Goal: Task Accomplishment & Management: Use online tool/utility

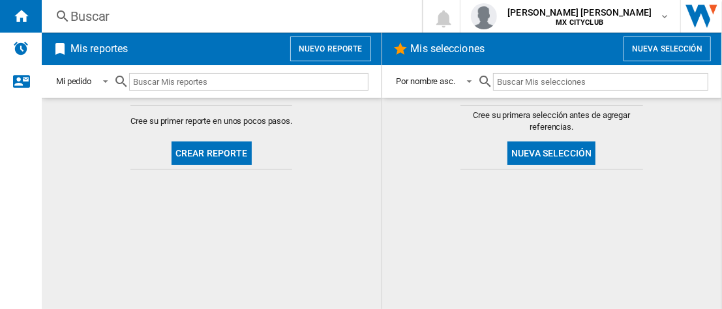
click at [346, 43] on button "Nuevo reporte" at bounding box center [330, 49] width 81 height 25
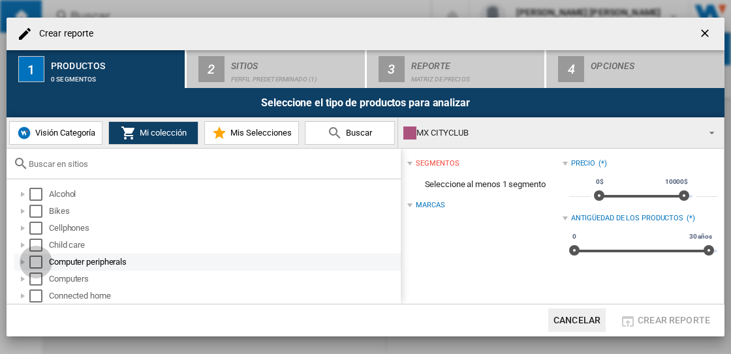
click at [35, 260] on div "Select" at bounding box center [35, 262] width 13 height 13
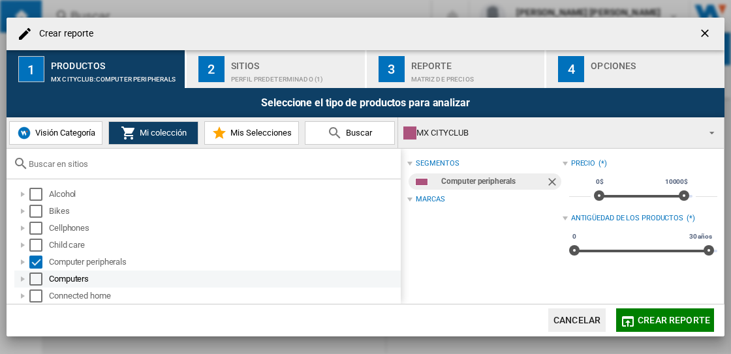
drag, startPoint x: 32, startPoint y: 279, endPoint x: 83, endPoint y: 277, distance: 50.9
click at [33, 279] on div "Select" at bounding box center [35, 279] width 13 height 13
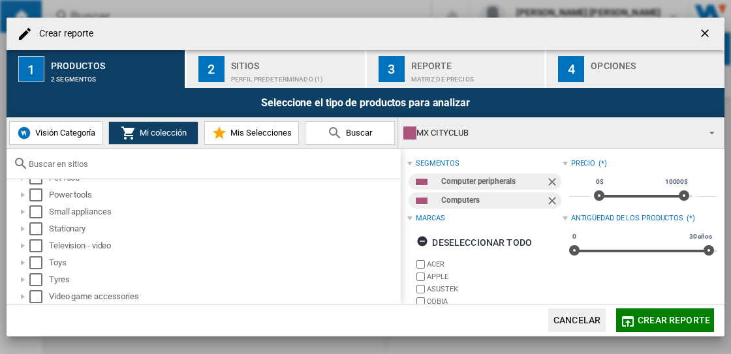
scroll to position [168, 0]
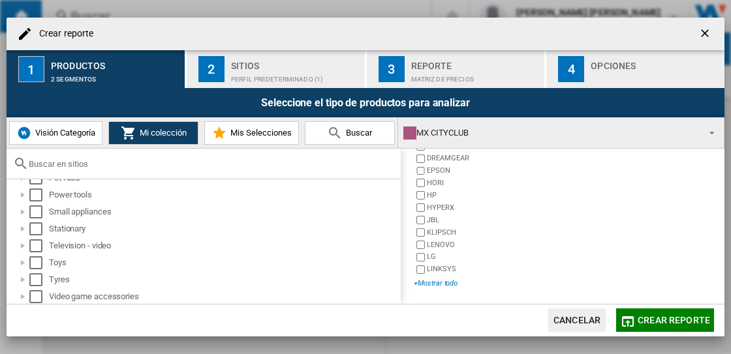
click at [437, 288] on div "+Mostrar todo" at bounding box center [488, 284] width 148 height 10
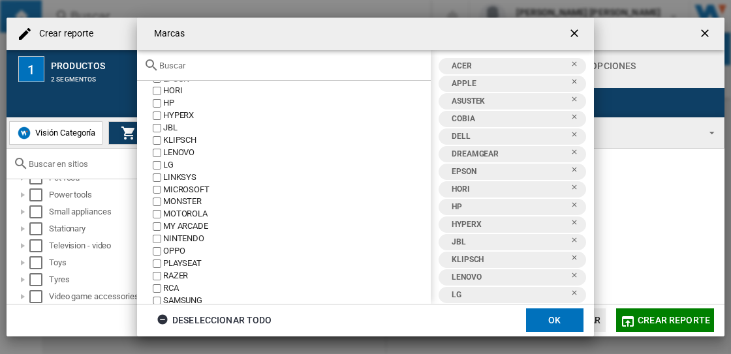
scroll to position [0, 0]
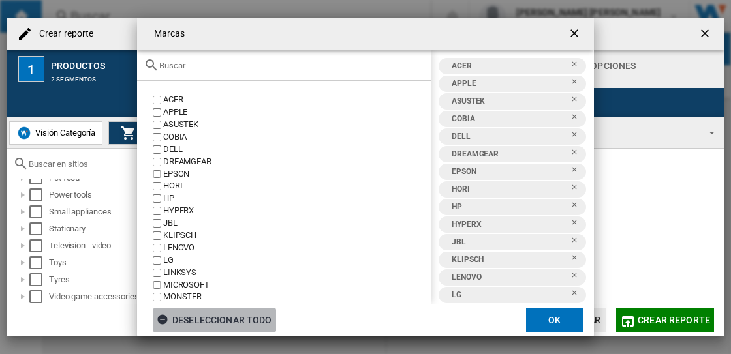
click at [164, 309] on ng-md-icon "button" at bounding box center [165, 322] width 16 height 16
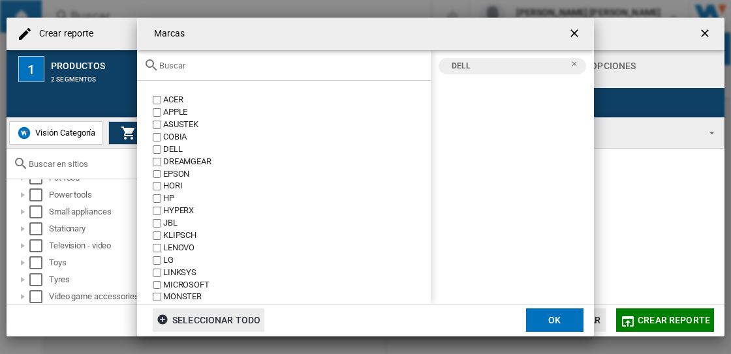
scroll to position [177, 0]
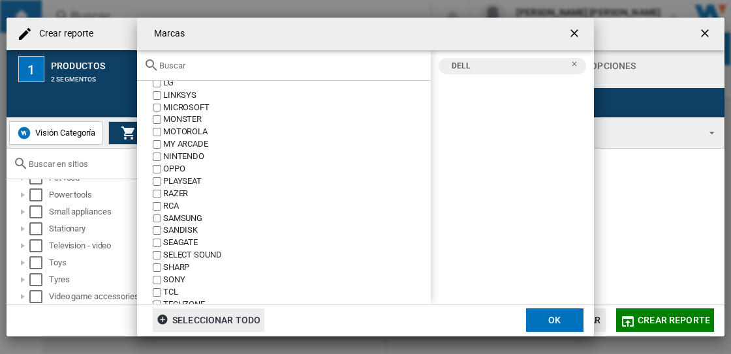
click at [540, 309] on button "OK" at bounding box center [554, 320] width 57 height 23
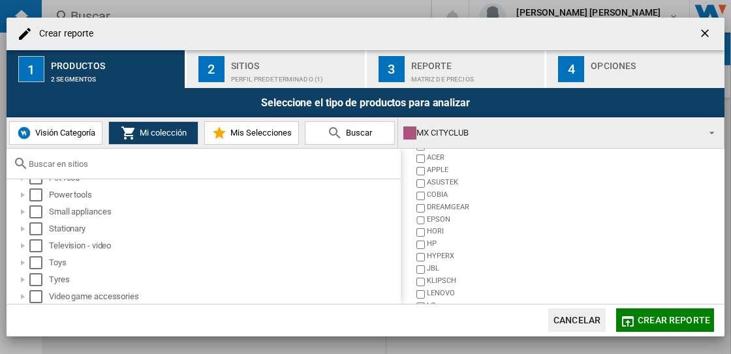
scroll to position [0, 0]
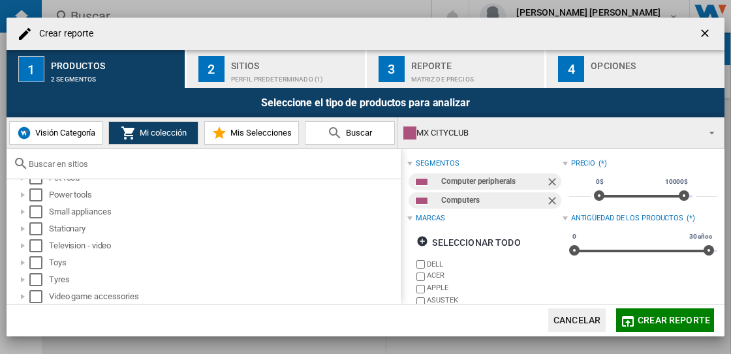
click at [443, 135] on div "MX CITYCLUB" at bounding box center [550, 133] width 294 height 18
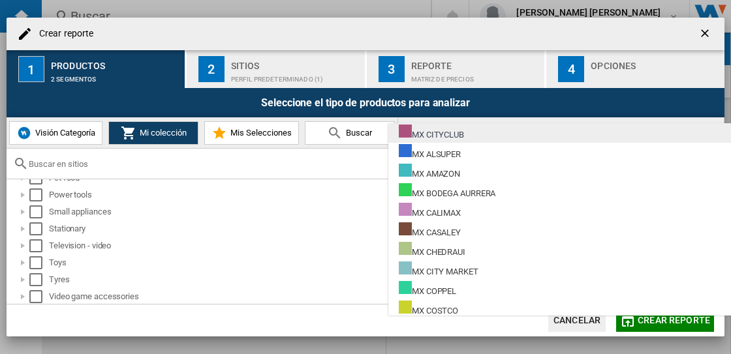
click at [459, 139] on div "MX CITYCLUB" at bounding box center [431, 133] width 65 height 16
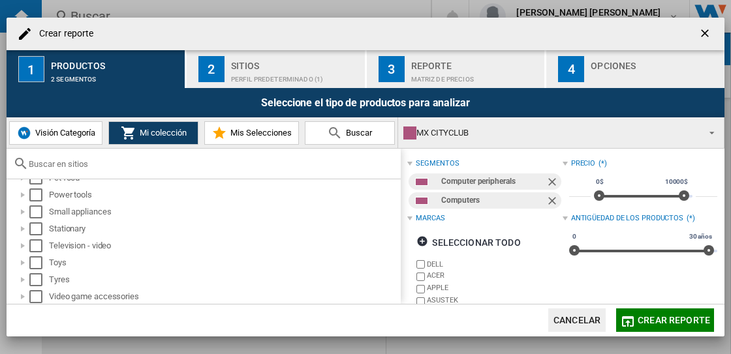
click at [298, 69] on div "Sitios" at bounding box center [295, 62] width 129 height 14
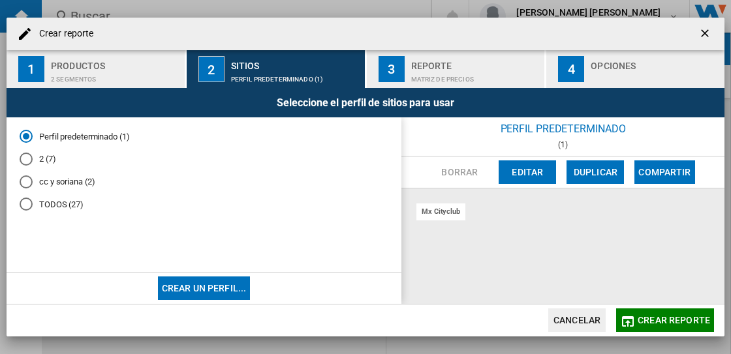
click at [37, 206] on md-radio-button "TODOS (27)" at bounding box center [204, 204] width 369 height 12
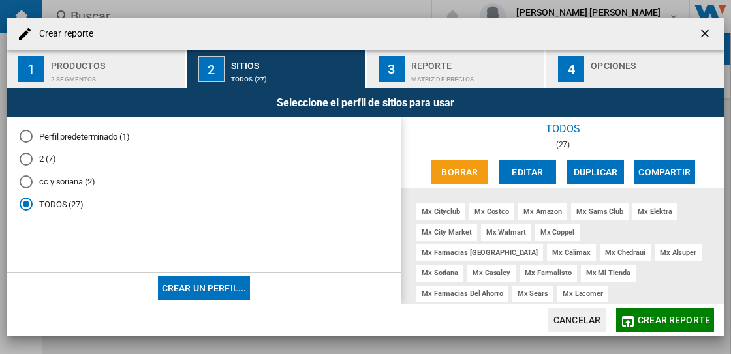
scroll to position [54, 0]
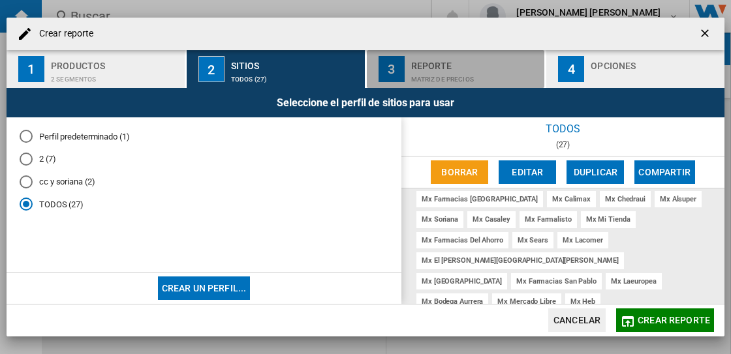
click at [438, 68] on div "Reporte" at bounding box center [475, 62] width 129 height 14
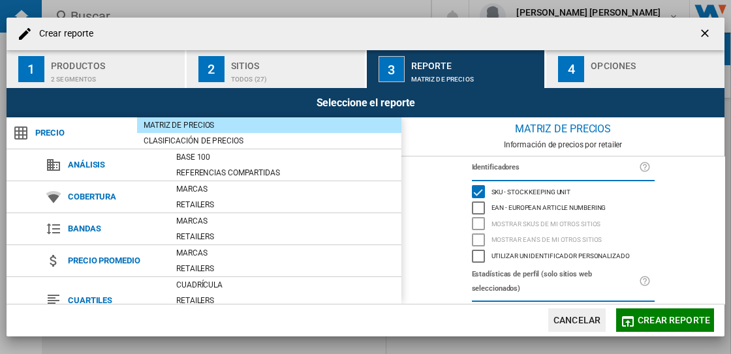
click at [646, 308] on md-dialog-actions "Cancelar Crear reporte" at bounding box center [366, 320] width 718 height 33
click at [650, 309] on span "Crear reporte" at bounding box center [674, 320] width 72 height 10
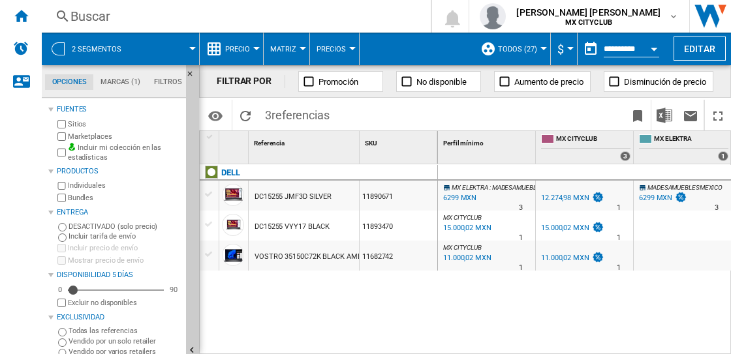
click at [350, 49] on div at bounding box center [352, 48] width 7 height 3
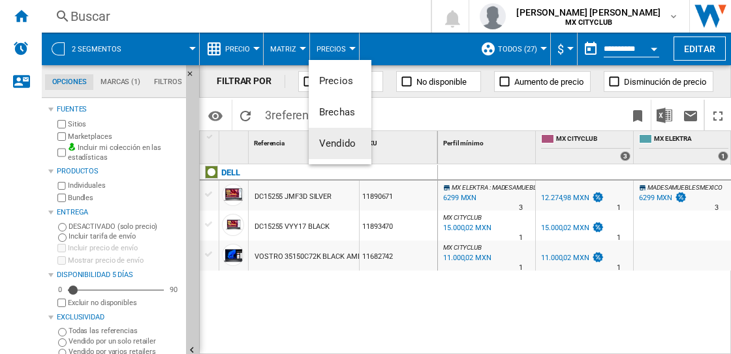
click at [339, 146] on span "Vendido" at bounding box center [337, 144] width 37 height 12
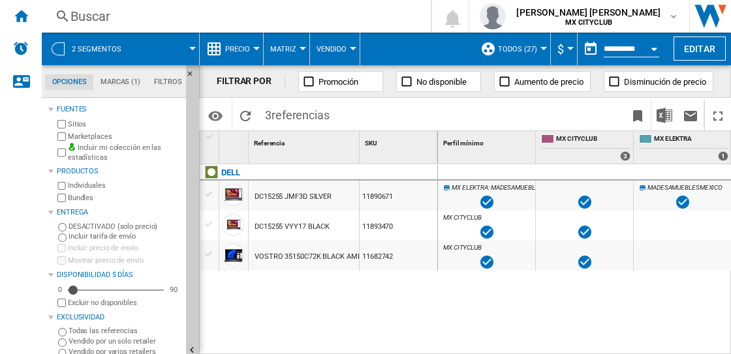
click at [301, 52] on button "Matriz" at bounding box center [286, 49] width 33 height 33
click at [337, 49] on md-backdrop at bounding box center [365, 177] width 731 height 354
click at [346, 50] on button "Vendido" at bounding box center [334, 49] width 37 height 33
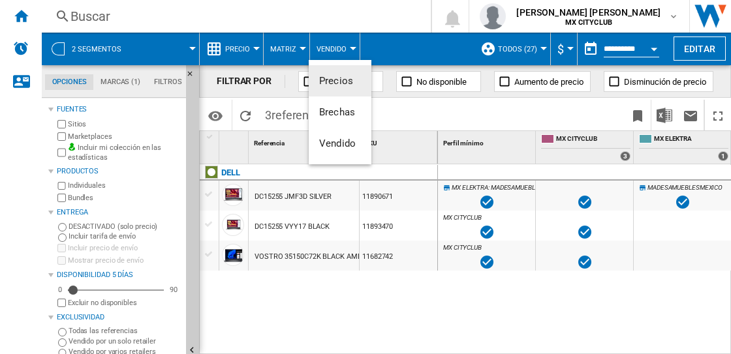
click at [355, 77] on button "Precios" at bounding box center [340, 80] width 63 height 31
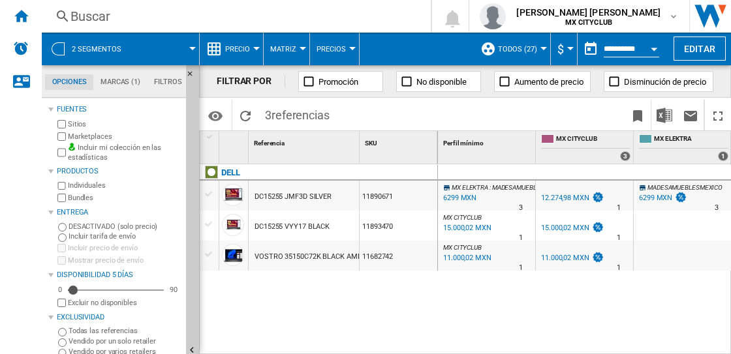
click at [283, 48] on span "Matriz" at bounding box center [283, 49] width 26 height 8
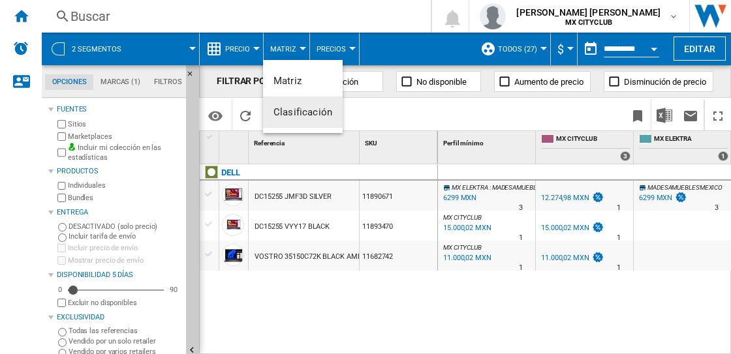
click at [228, 49] on md-backdrop at bounding box center [365, 177] width 731 height 354
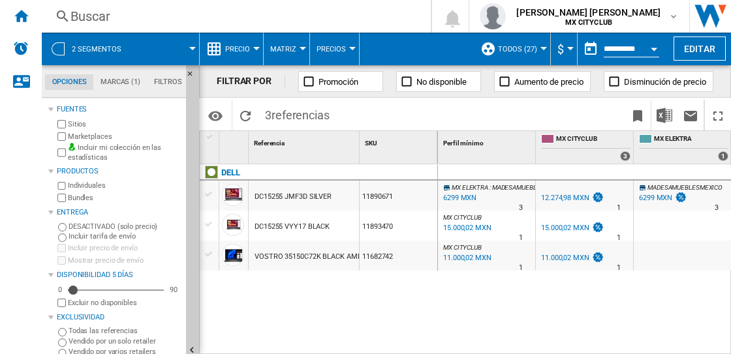
click at [245, 52] on span "Precio" at bounding box center [237, 49] width 25 height 8
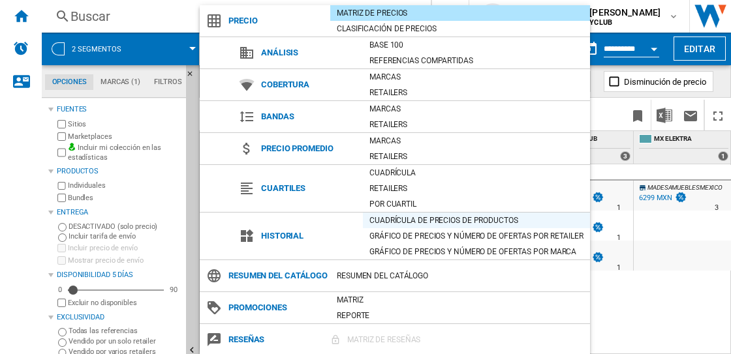
click at [394, 215] on div "Cuadrícula de precios de productos" at bounding box center [476, 220] width 227 height 13
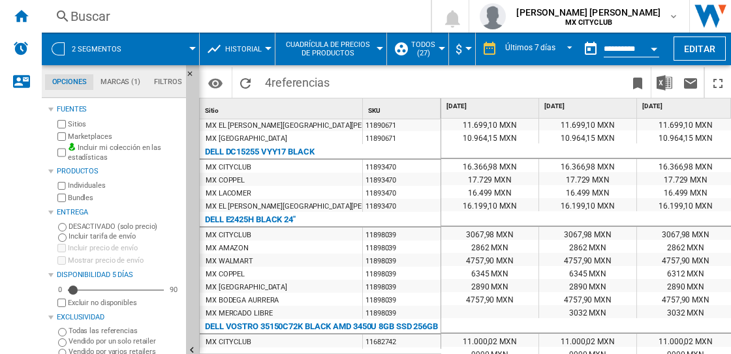
scroll to position [115, 0]
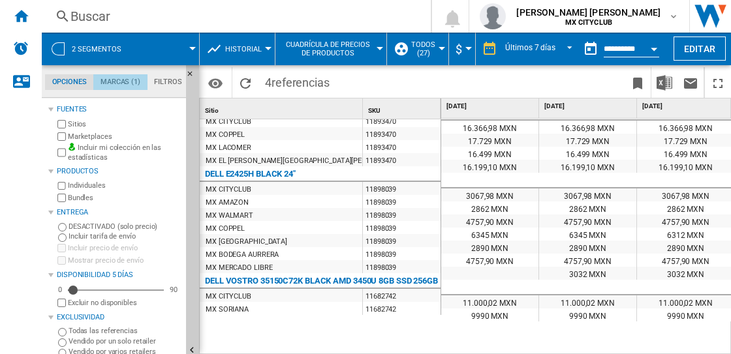
click at [124, 82] on md-tab-item "Marcas (1)" at bounding box center [120, 82] width 54 height 16
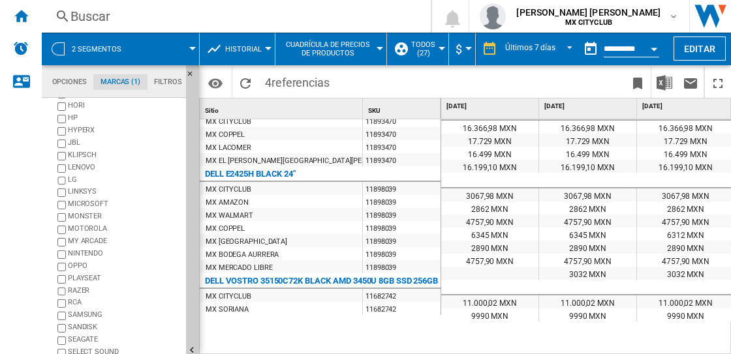
scroll to position [170, 0]
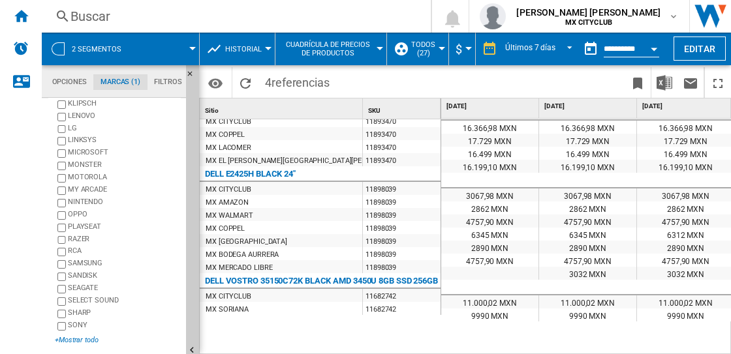
click at [74, 309] on div "+Mostrar todo" at bounding box center [118, 340] width 126 height 10
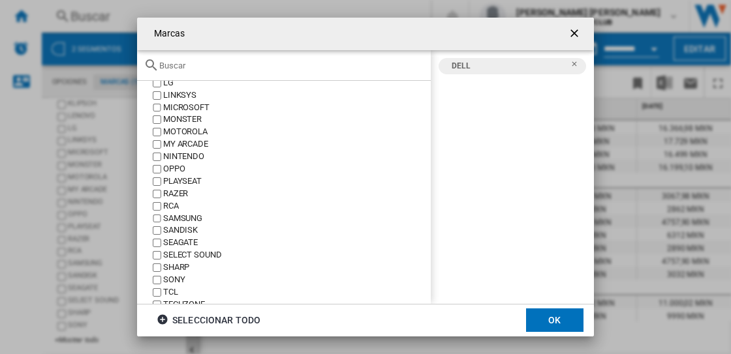
scroll to position [273, 0]
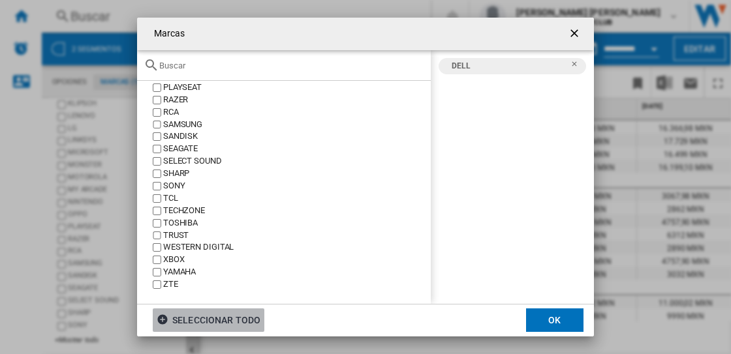
click at [176, 309] on div "Seleccionar todo" at bounding box center [209, 320] width 104 height 23
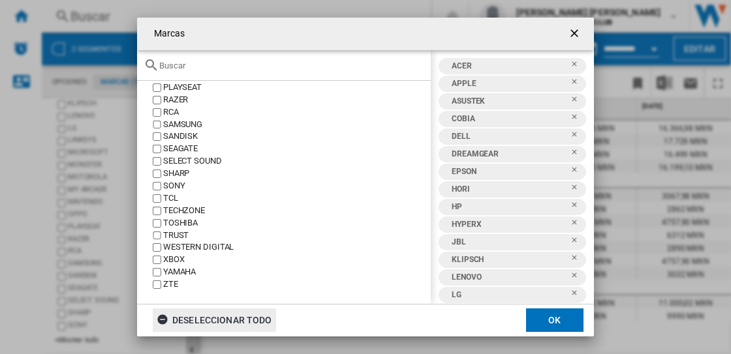
scroll to position [95, 0]
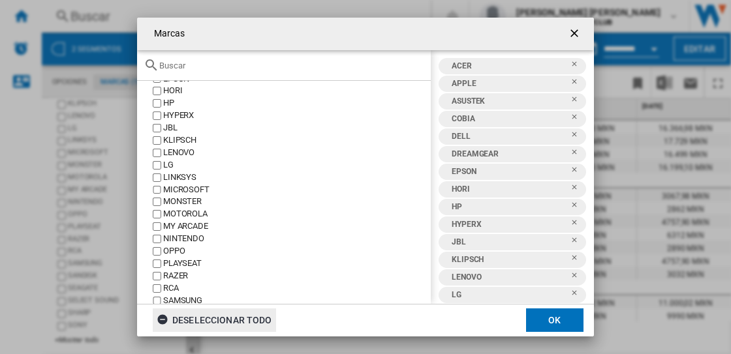
click at [548, 309] on button "OK" at bounding box center [554, 320] width 57 height 23
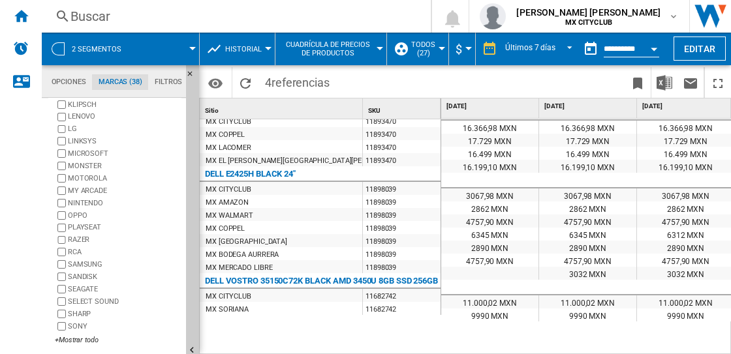
scroll to position [177, 0]
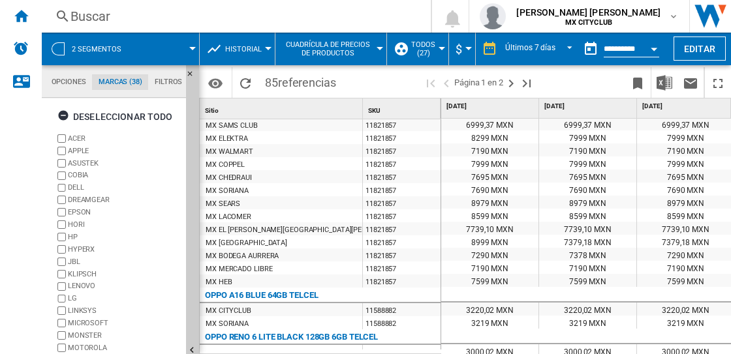
drag, startPoint x: 476, startPoint y: 345, endPoint x: 484, endPoint y: 347, distance: 7.4
click at [484, 309] on div "3000,02 MXN" at bounding box center [489, 351] width 97 height 13
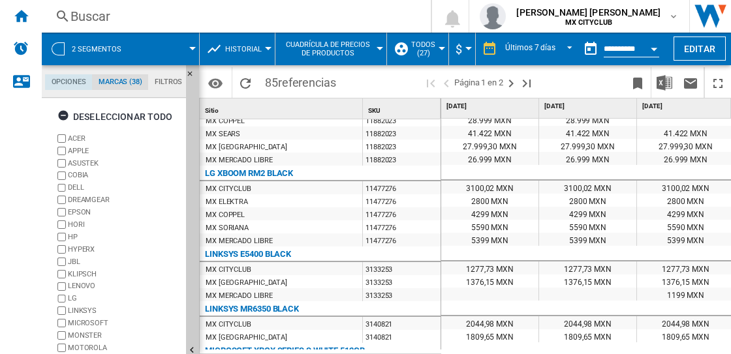
click at [66, 80] on md-tab-item "Opciones" at bounding box center [68, 82] width 47 height 16
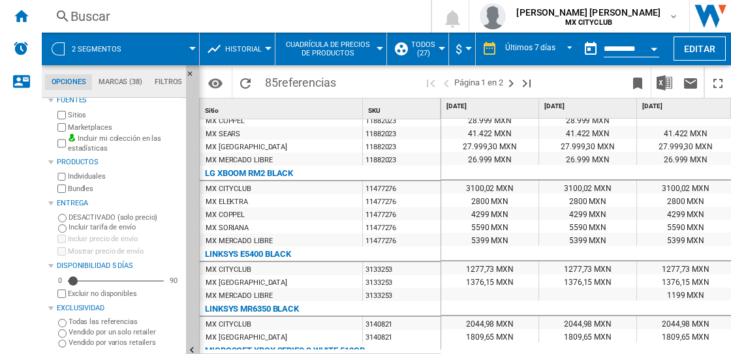
click at [170, 84] on md-tab-item "Filtros" at bounding box center [168, 82] width 40 height 16
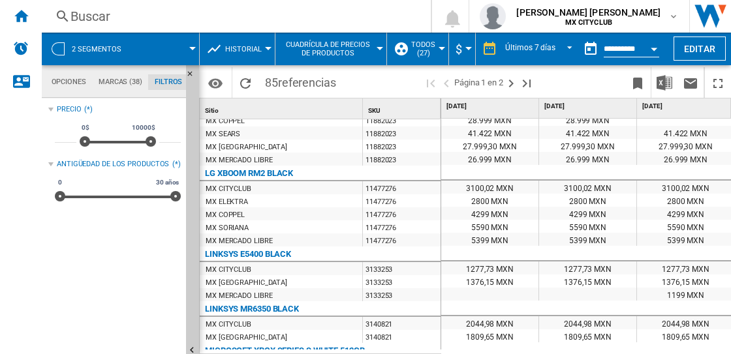
click at [57, 46] on div at bounding box center [58, 48] width 13 height 13
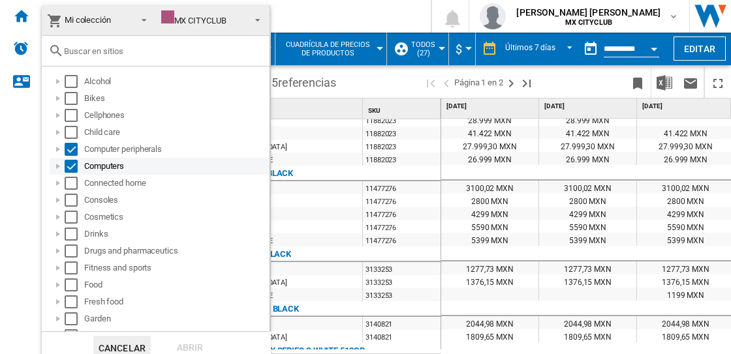
click at [53, 169] on div at bounding box center [58, 166] width 13 height 13
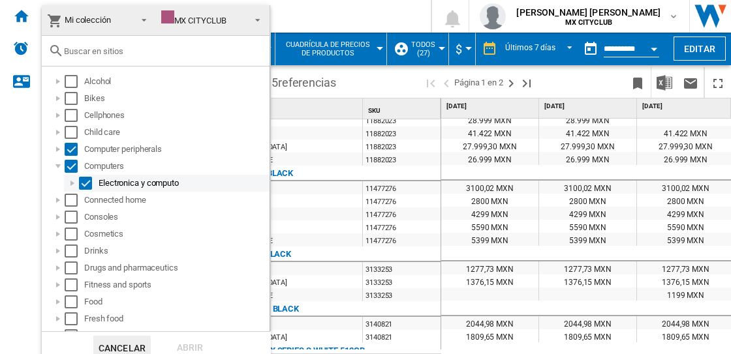
click at [74, 181] on div at bounding box center [72, 183] width 13 height 13
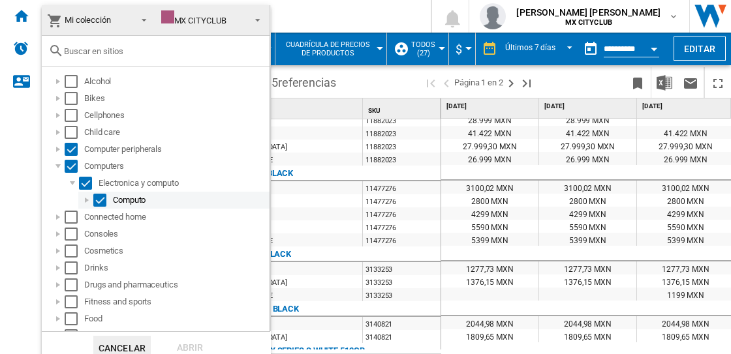
click at [90, 200] on div at bounding box center [86, 200] width 13 height 13
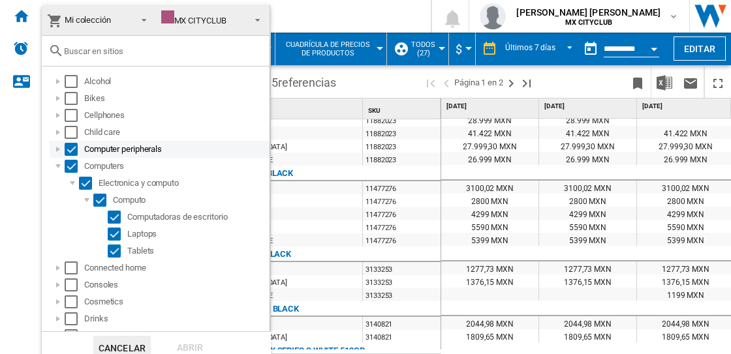
click at [54, 152] on div at bounding box center [58, 149] width 13 height 13
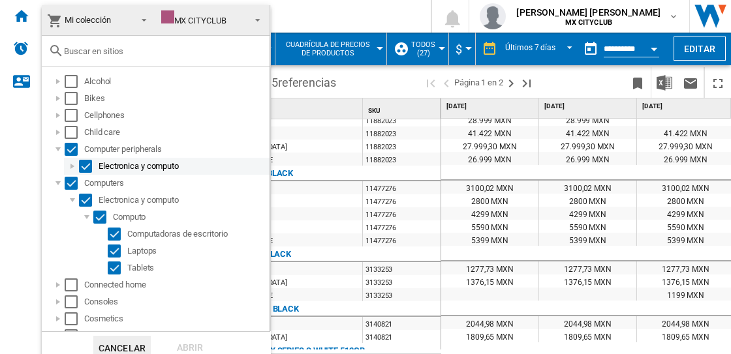
click at [72, 166] on div at bounding box center [72, 166] width 13 height 13
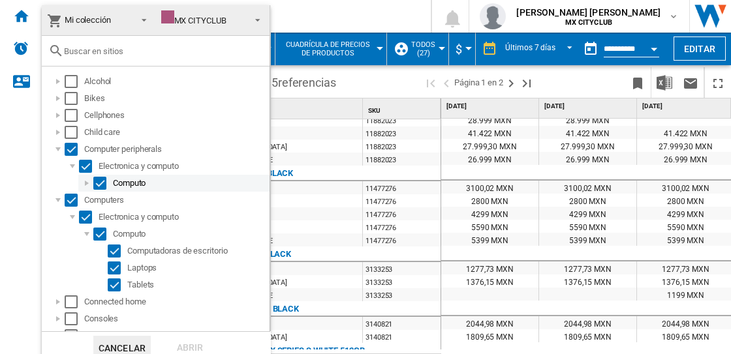
click at [80, 182] on div at bounding box center [86, 183] width 13 height 13
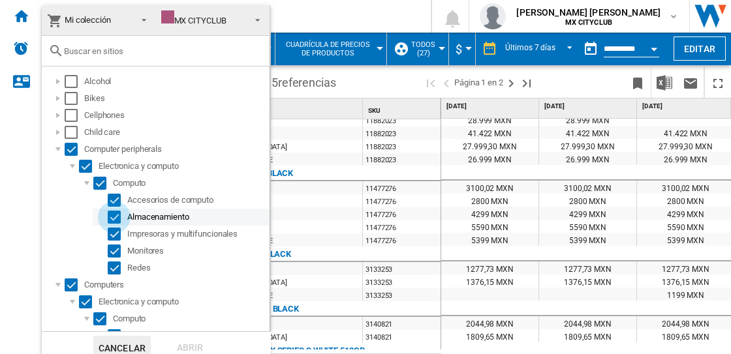
click at [115, 215] on div "Select" at bounding box center [114, 217] width 13 height 13
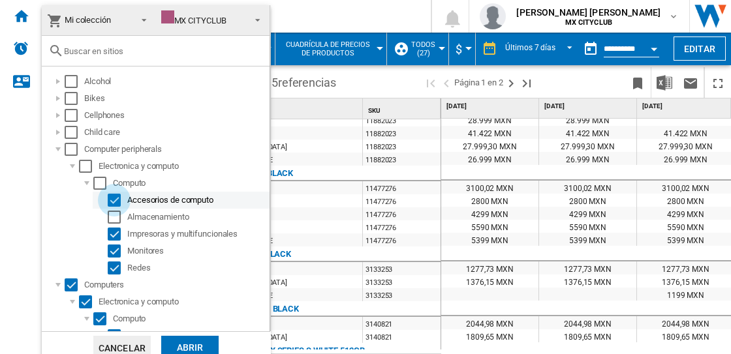
click at [110, 194] on div "Select" at bounding box center [114, 200] width 13 height 13
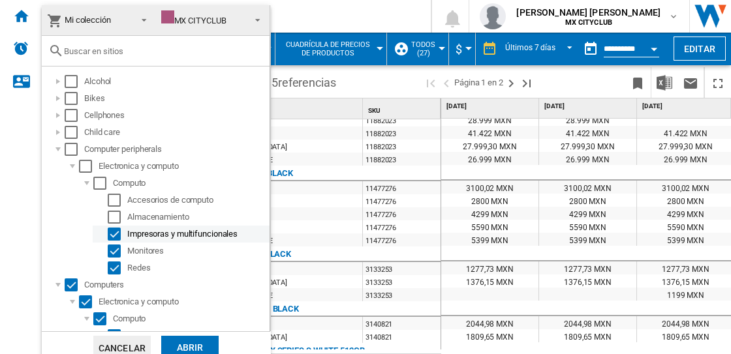
click at [112, 236] on div "Select" at bounding box center [114, 234] width 13 height 13
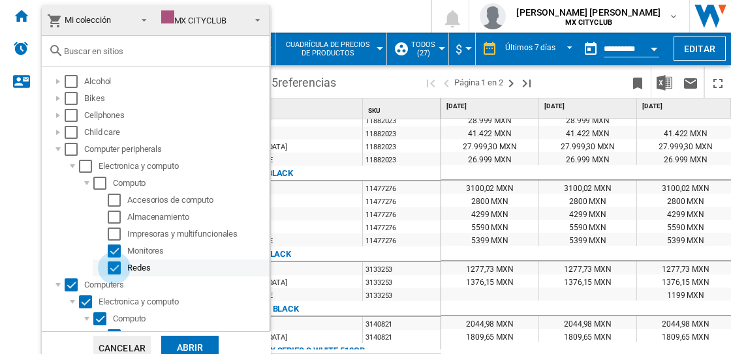
click at [114, 269] on div "Select" at bounding box center [114, 268] width 13 height 13
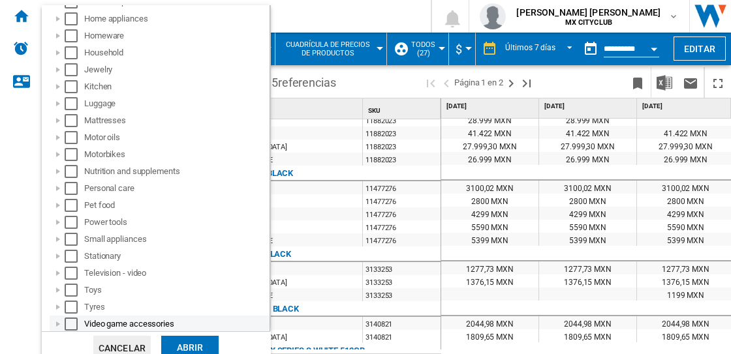
click at [58, 309] on div at bounding box center [58, 324] width 13 height 13
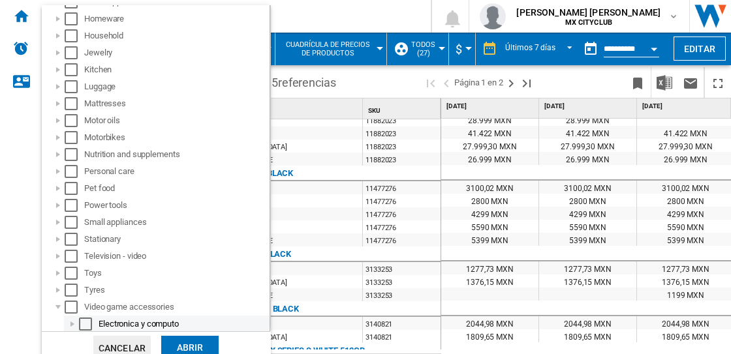
click at [75, 309] on div at bounding box center [72, 324] width 13 height 13
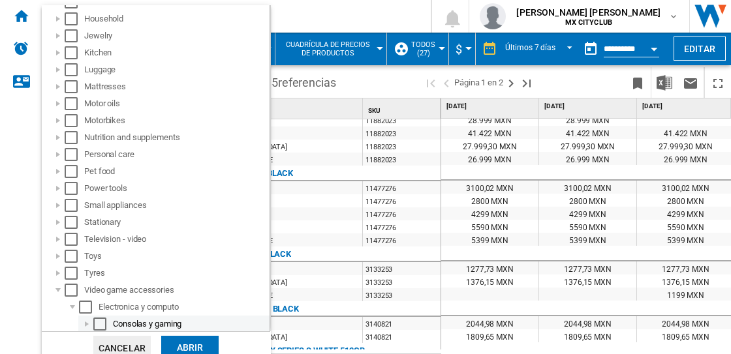
click at [87, 309] on div at bounding box center [86, 324] width 13 height 13
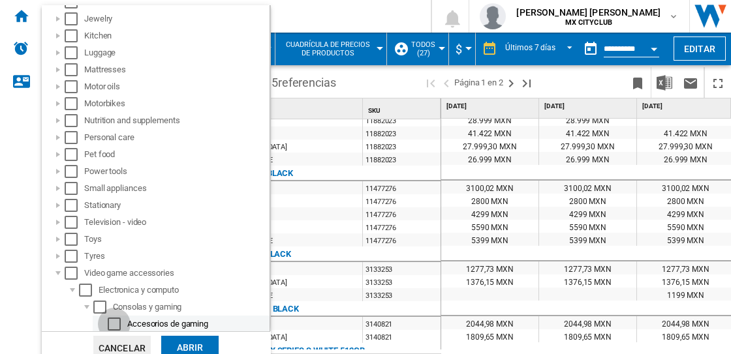
click at [117, 309] on div "Select" at bounding box center [114, 324] width 13 height 13
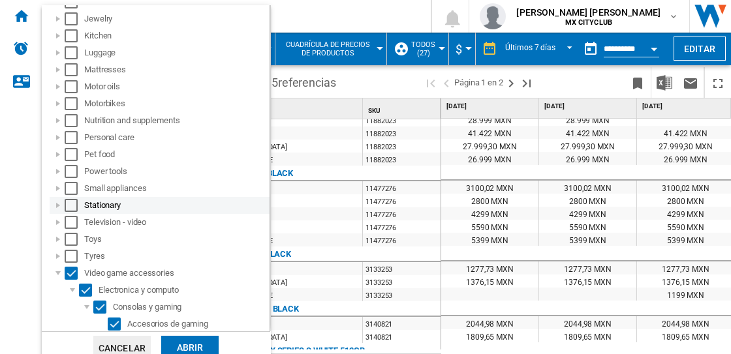
click at [55, 205] on div at bounding box center [58, 205] width 13 height 13
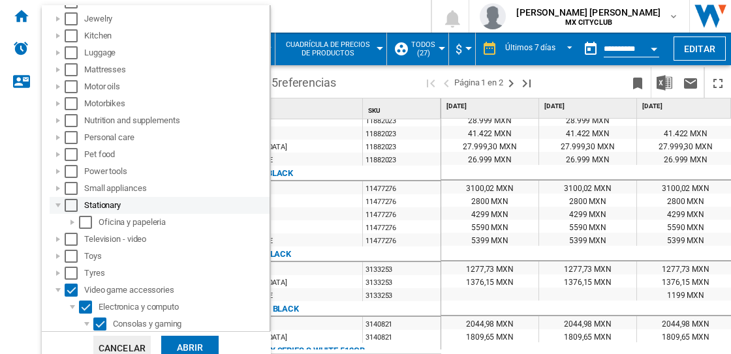
click at [56, 205] on div at bounding box center [58, 205] width 13 height 13
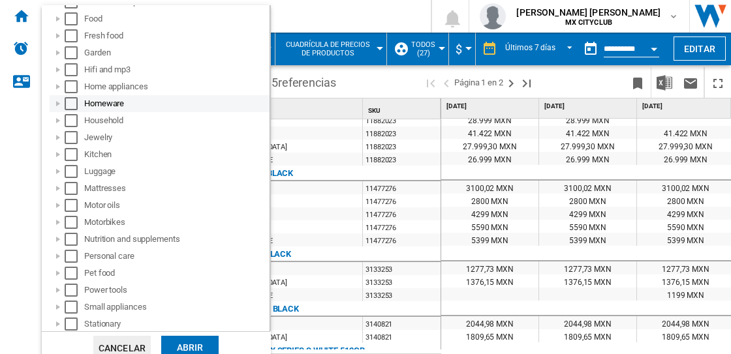
click at [59, 102] on div at bounding box center [58, 103] width 13 height 13
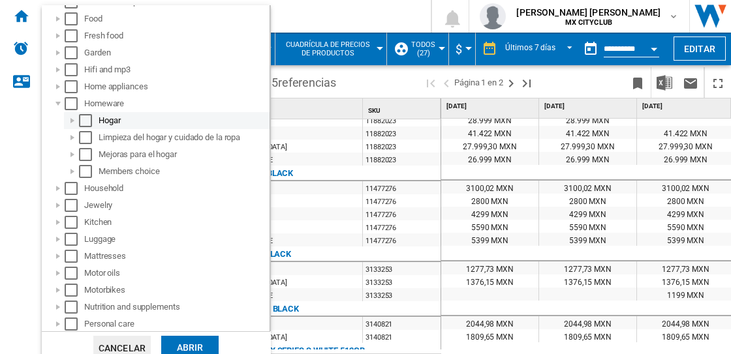
click at [74, 122] on div at bounding box center [72, 120] width 13 height 13
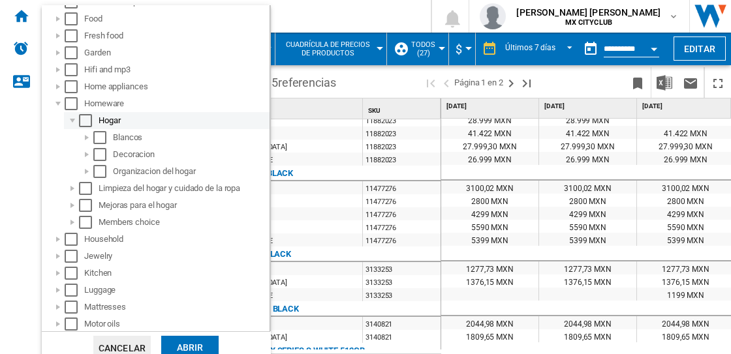
click at [74, 122] on div at bounding box center [72, 120] width 13 height 13
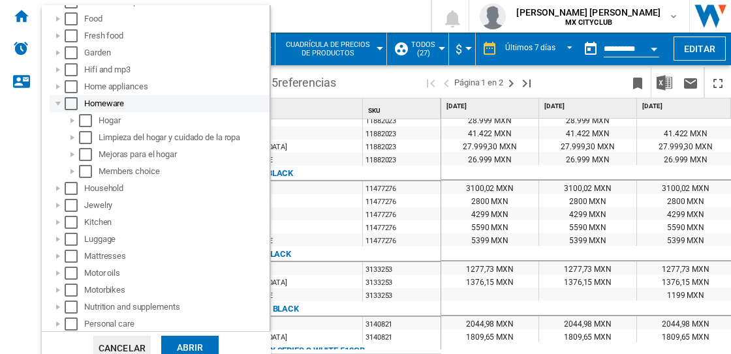
click at [61, 104] on div at bounding box center [58, 103] width 13 height 13
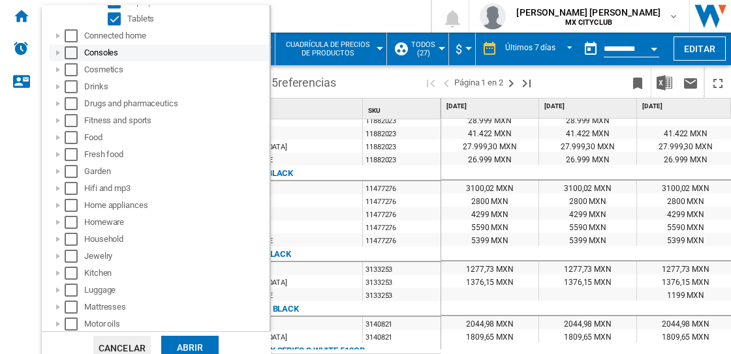
click at [56, 50] on div at bounding box center [58, 52] width 13 height 13
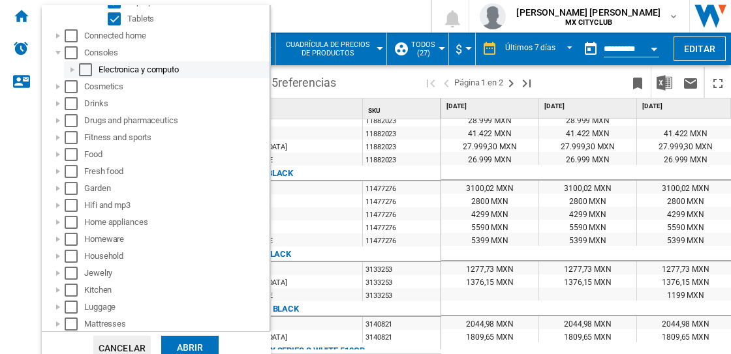
click at [72, 69] on div at bounding box center [72, 69] width 13 height 13
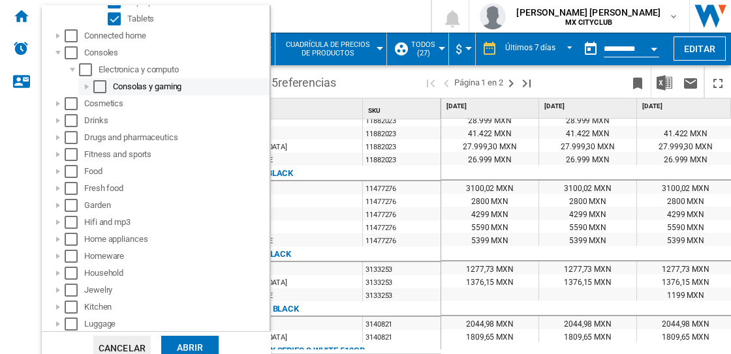
click at [83, 90] on div at bounding box center [86, 86] width 13 height 13
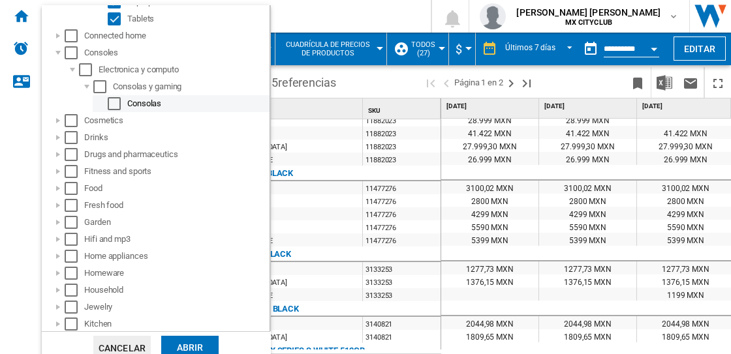
click at [113, 105] on div "Select" at bounding box center [114, 103] width 13 height 13
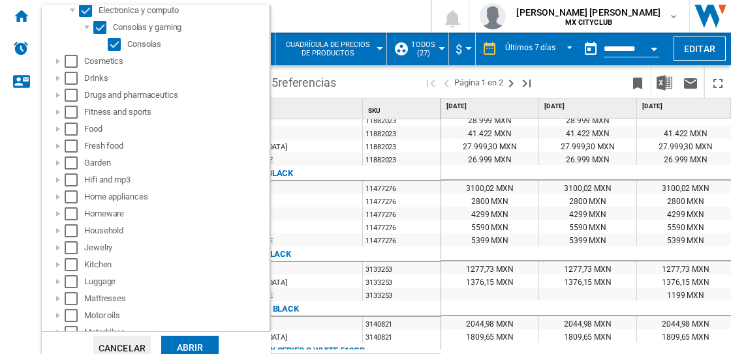
click at [194, 309] on div "Abrir" at bounding box center [189, 348] width 57 height 24
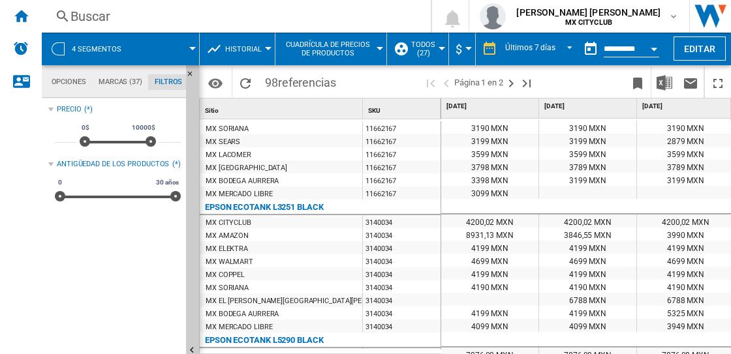
scroll to position [932, 0]
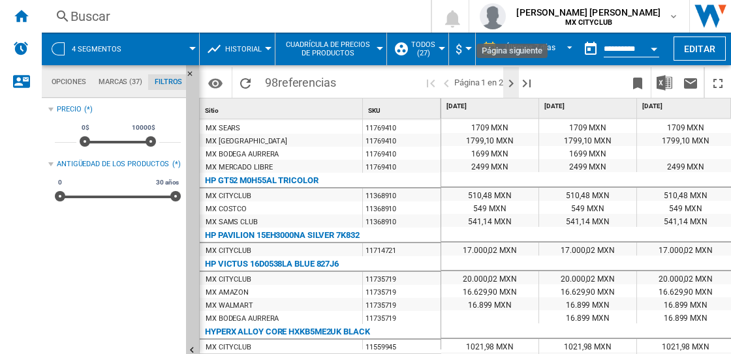
click at [516, 79] on ng-md-icon "Página siguiente" at bounding box center [511, 84] width 16 height 16
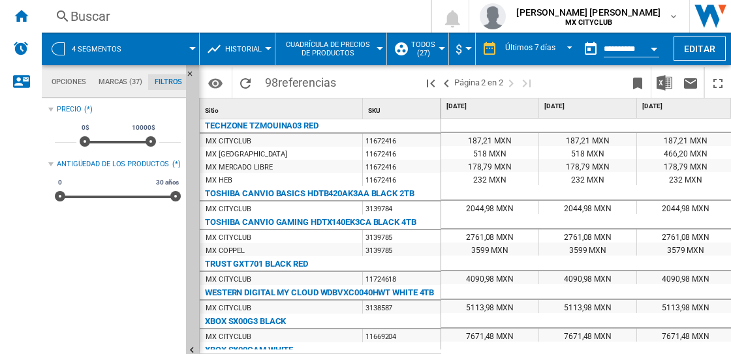
click at [202, 47] on md-menu "Historial Precio Matriz de precios Clasificación de precios Análisis Base 100 R…" at bounding box center [238, 49] width 76 height 33
click at [193, 44] on md-menu "4 segmentos" at bounding box center [121, 49] width 158 height 33
click at [191, 45] on span at bounding box center [166, 49] width 53 height 33
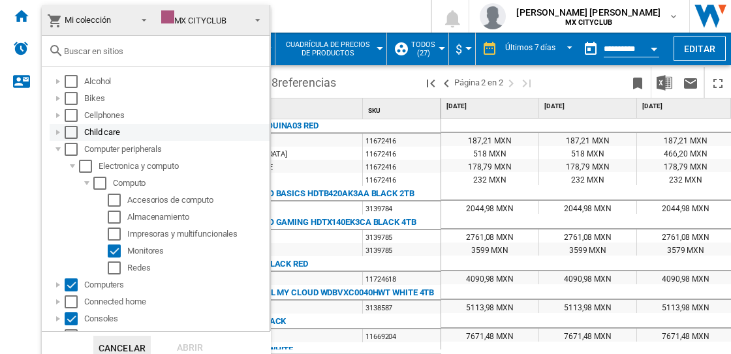
click at [54, 130] on div at bounding box center [58, 132] width 13 height 13
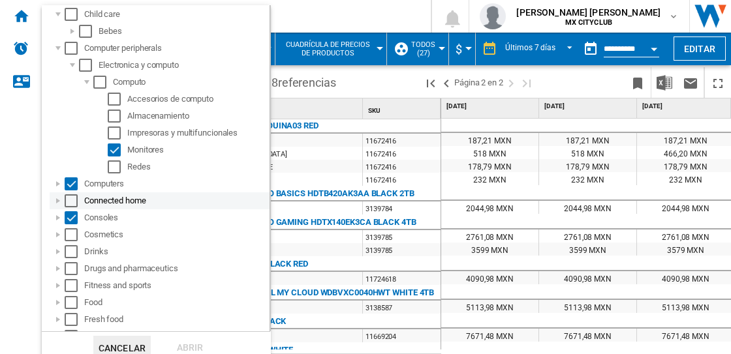
click at [51, 197] on div "Connected home" at bounding box center [160, 200] width 220 height 17
click at [57, 200] on div at bounding box center [58, 200] width 13 height 13
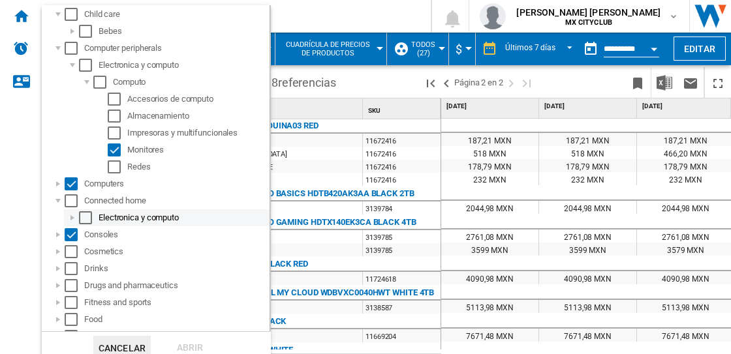
click at [74, 215] on div at bounding box center [72, 217] width 13 height 13
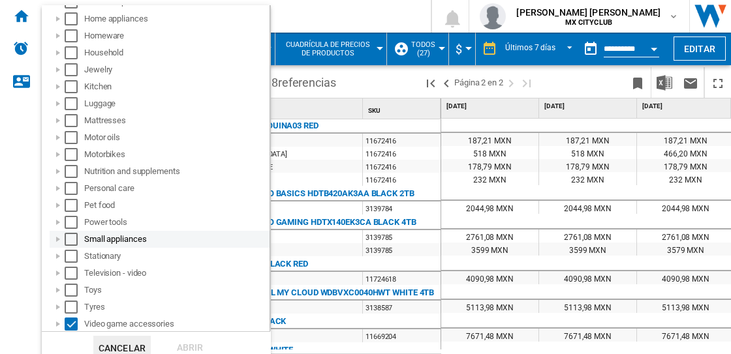
click at [62, 239] on div at bounding box center [58, 239] width 13 height 13
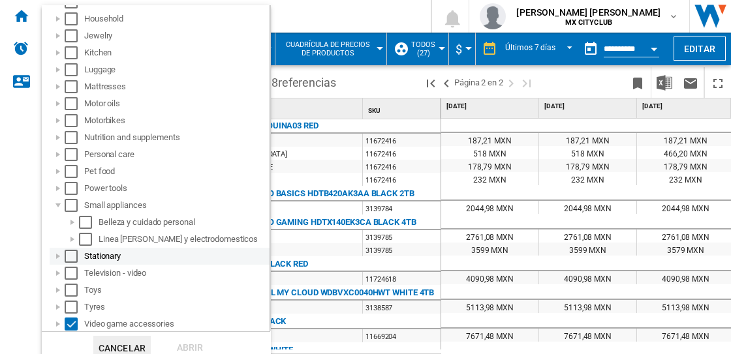
drag, startPoint x: 60, startPoint y: 254, endPoint x: 61, endPoint y: 247, distance: 6.6
click at [61, 254] on div at bounding box center [58, 256] width 13 height 13
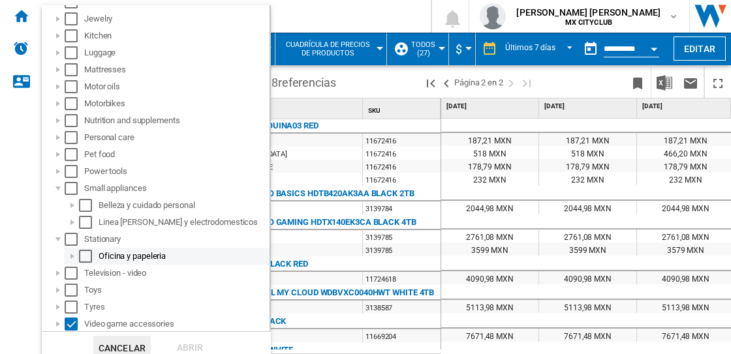
click at [67, 255] on div at bounding box center [72, 256] width 13 height 13
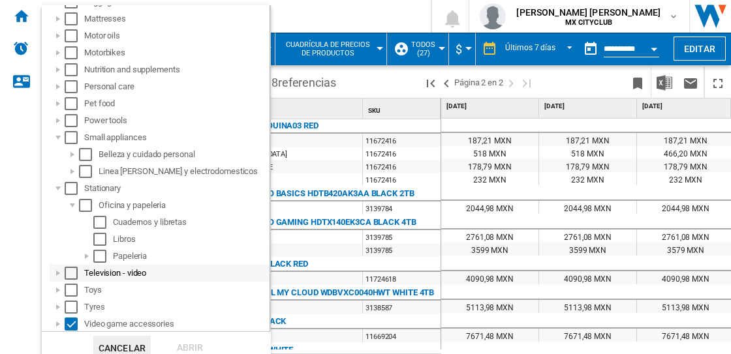
click at [52, 269] on div at bounding box center [58, 273] width 13 height 13
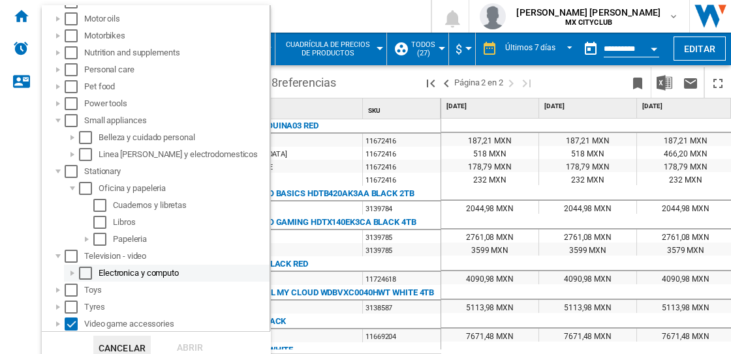
click at [71, 270] on div at bounding box center [72, 273] width 13 height 13
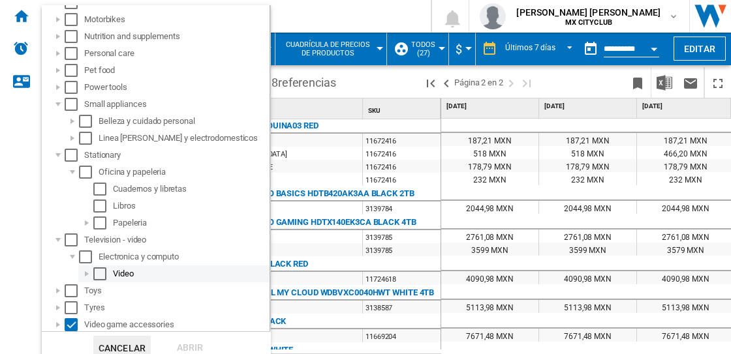
click at [89, 272] on div at bounding box center [86, 274] width 13 height 13
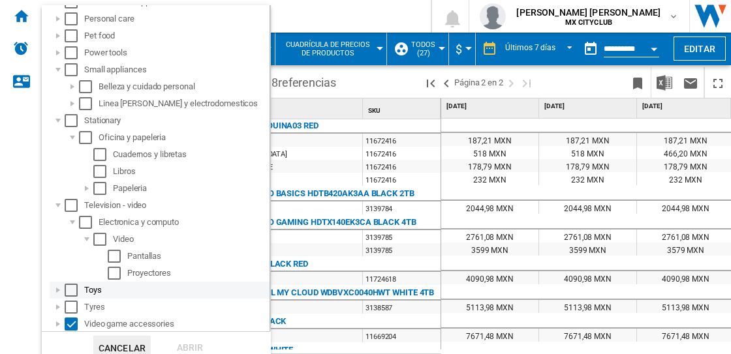
click at [61, 287] on div at bounding box center [58, 290] width 13 height 13
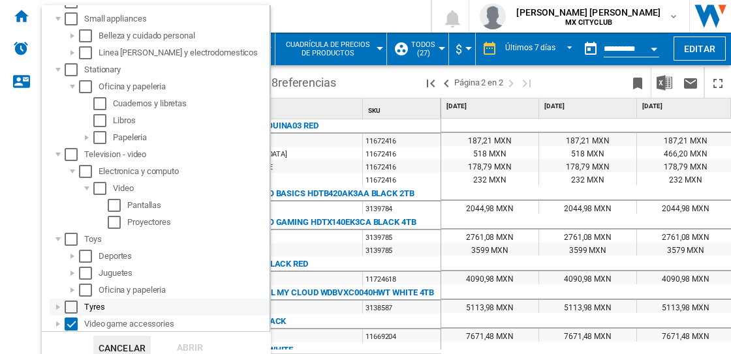
click at [59, 305] on div at bounding box center [58, 307] width 13 height 13
